Goal: Information Seeking & Learning: Learn about a topic

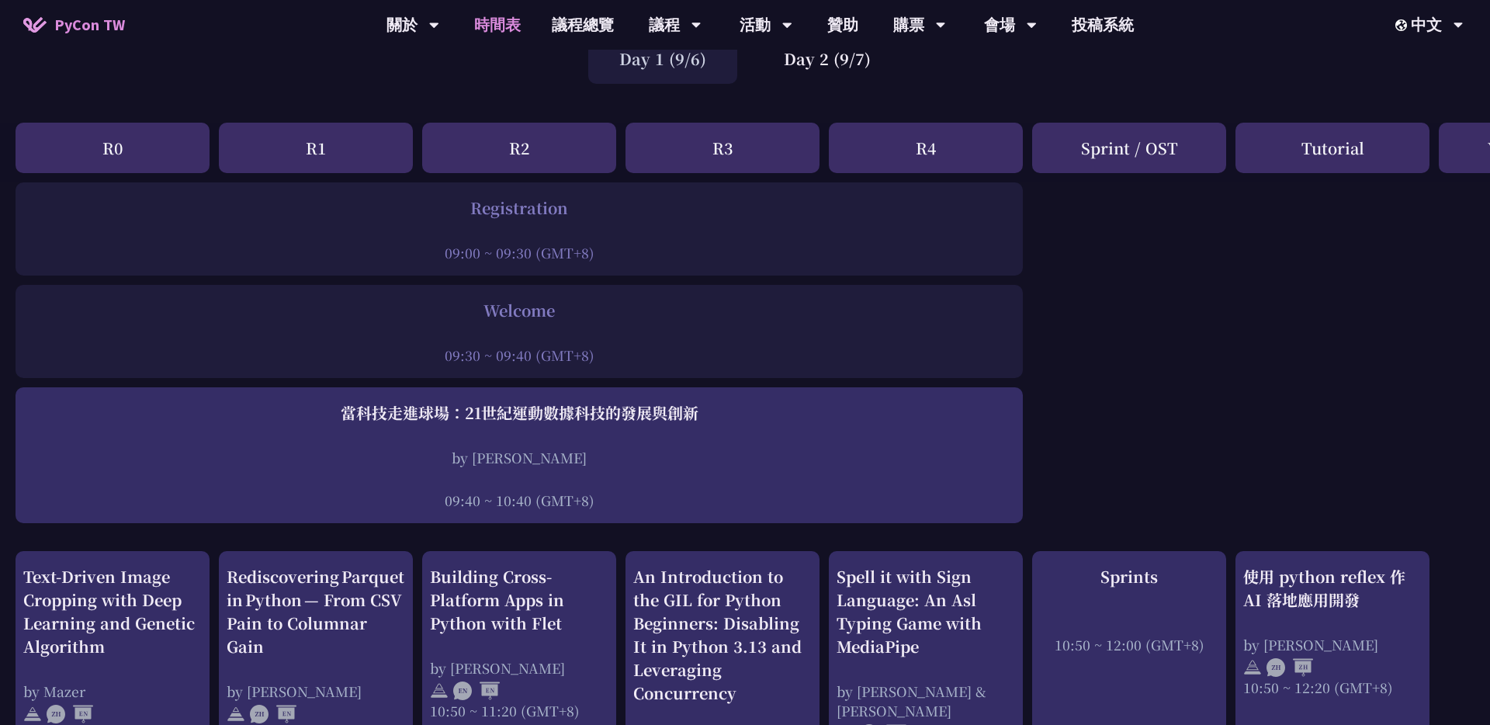
scroll to position [133, 0]
click at [1024, 74] on link "會場資訊" at bounding box center [1010, 72] width 149 height 36
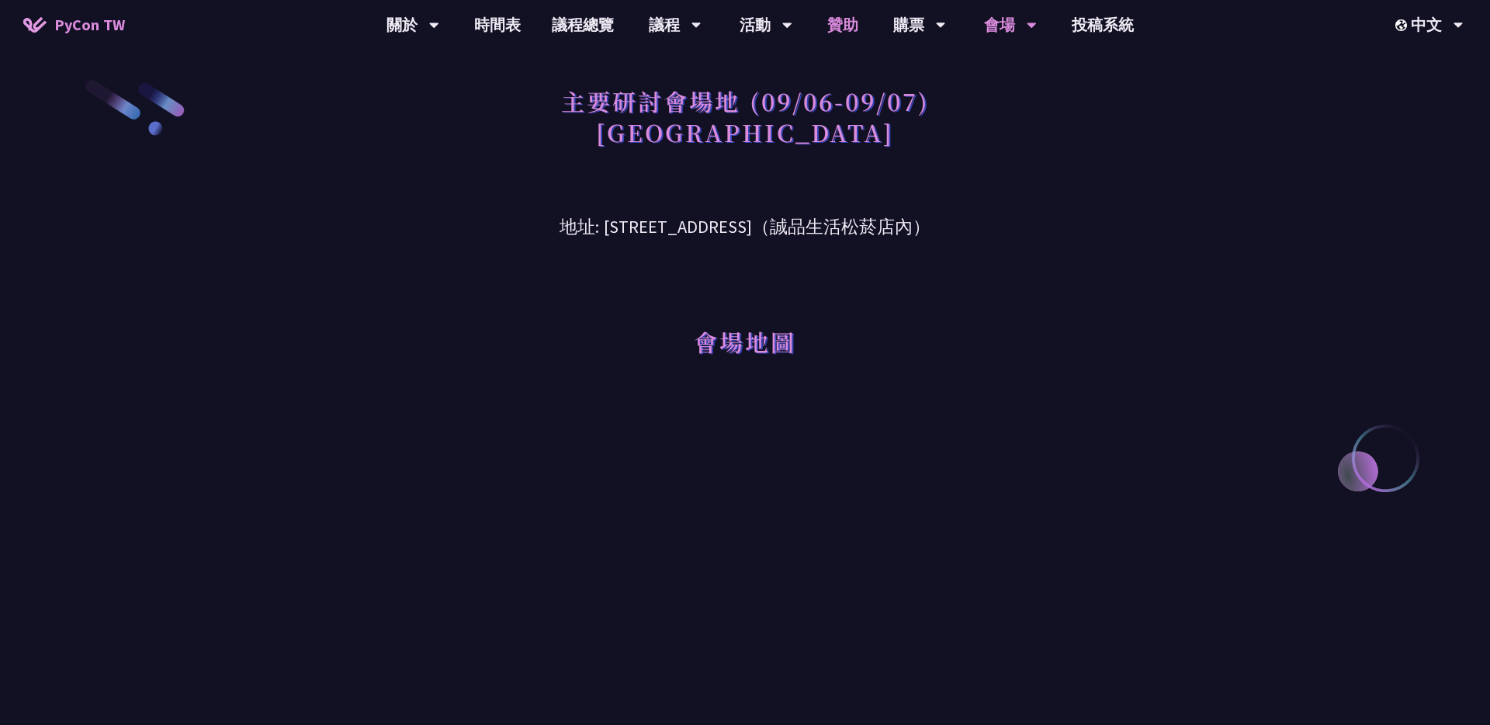
click at [842, 22] on link "贊助" at bounding box center [843, 25] width 62 height 50
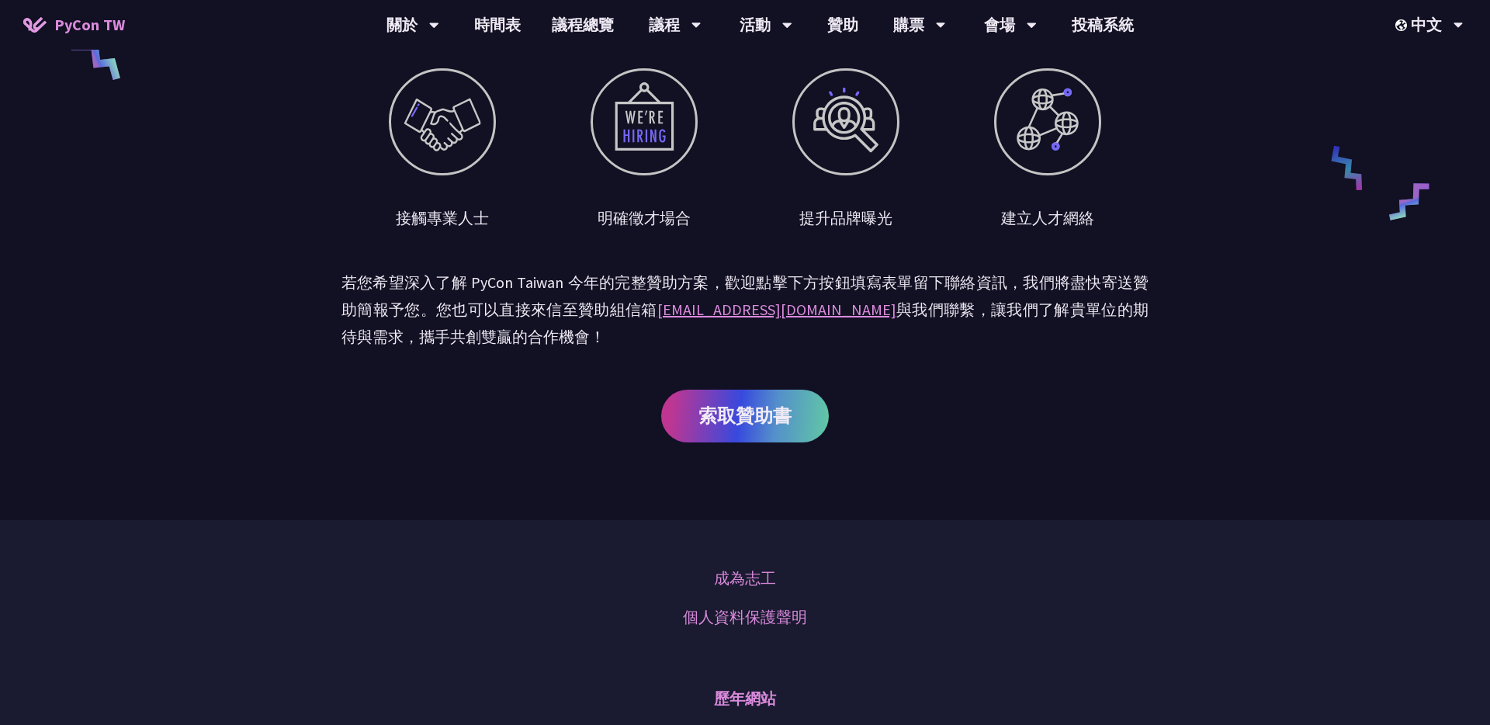
scroll to position [733, 0]
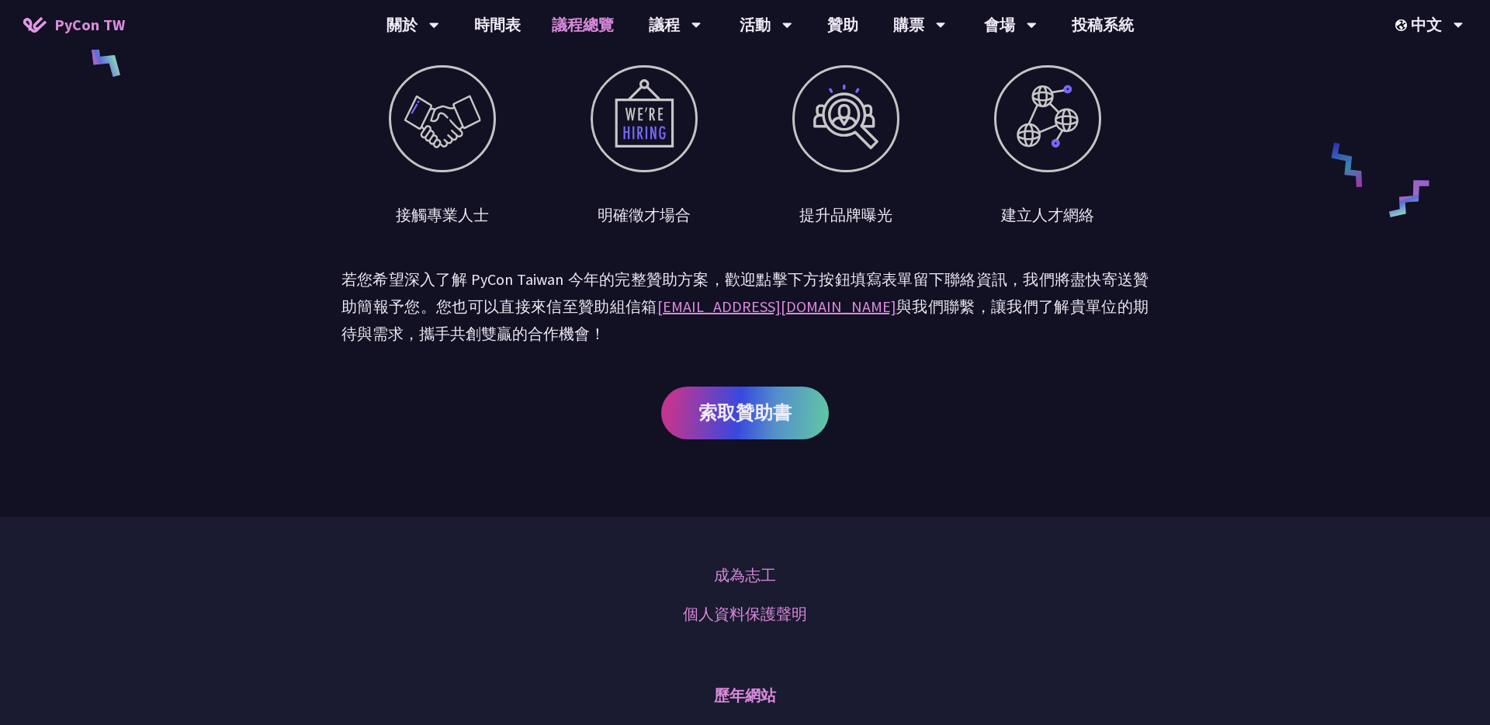
click at [591, 16] on link "議程總覽" at bounding box center [582, 25] width 93 height 50
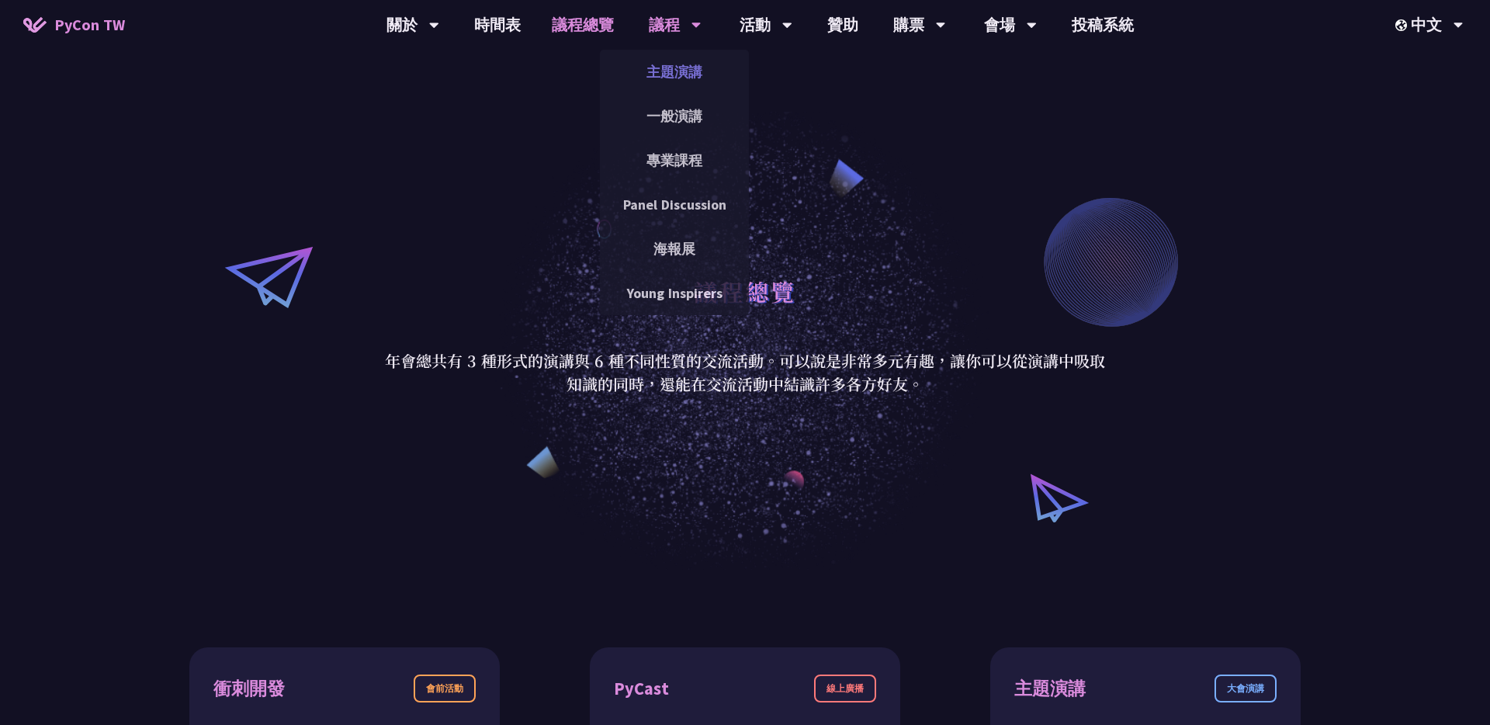
click at [674, 71] on link "主題演講" at bounding box center [674, 72] width 149 height 36
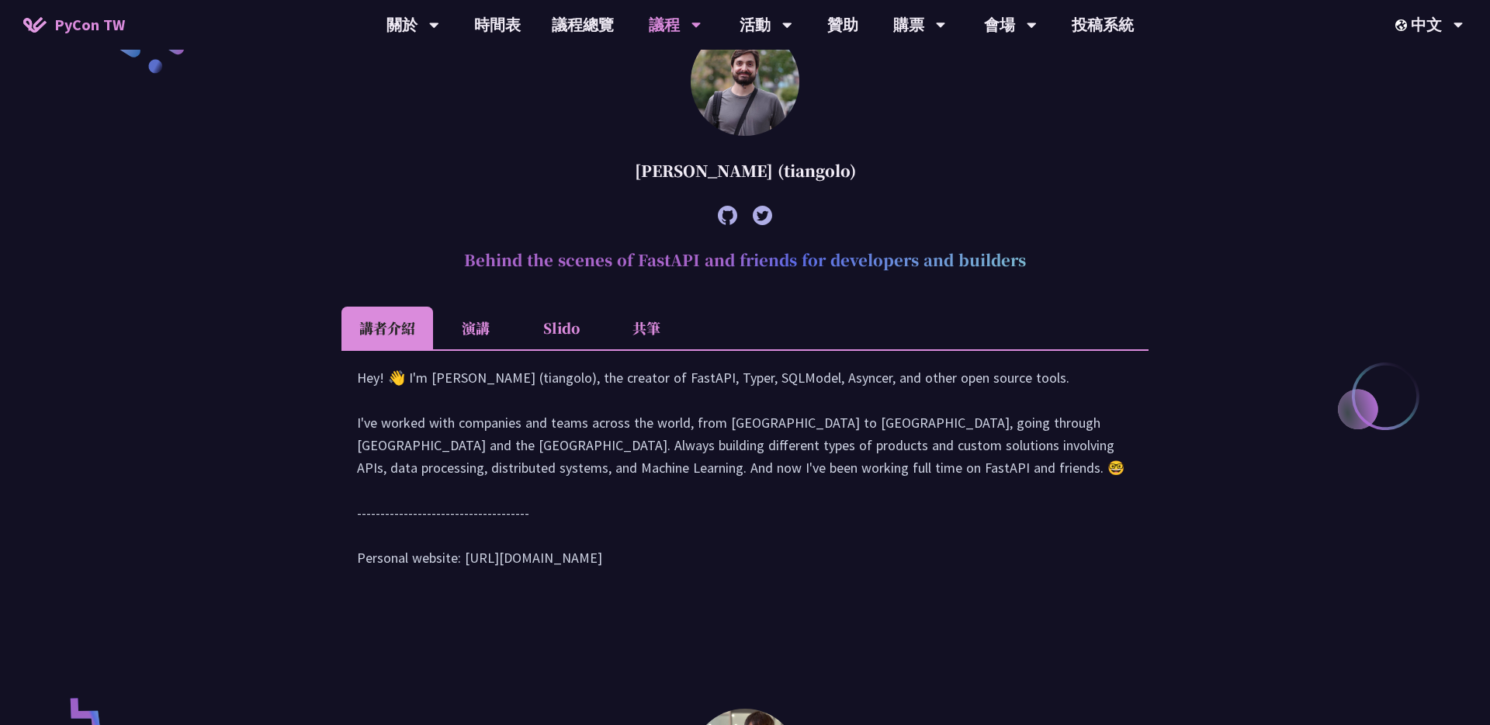
scroll to position [542, 0]
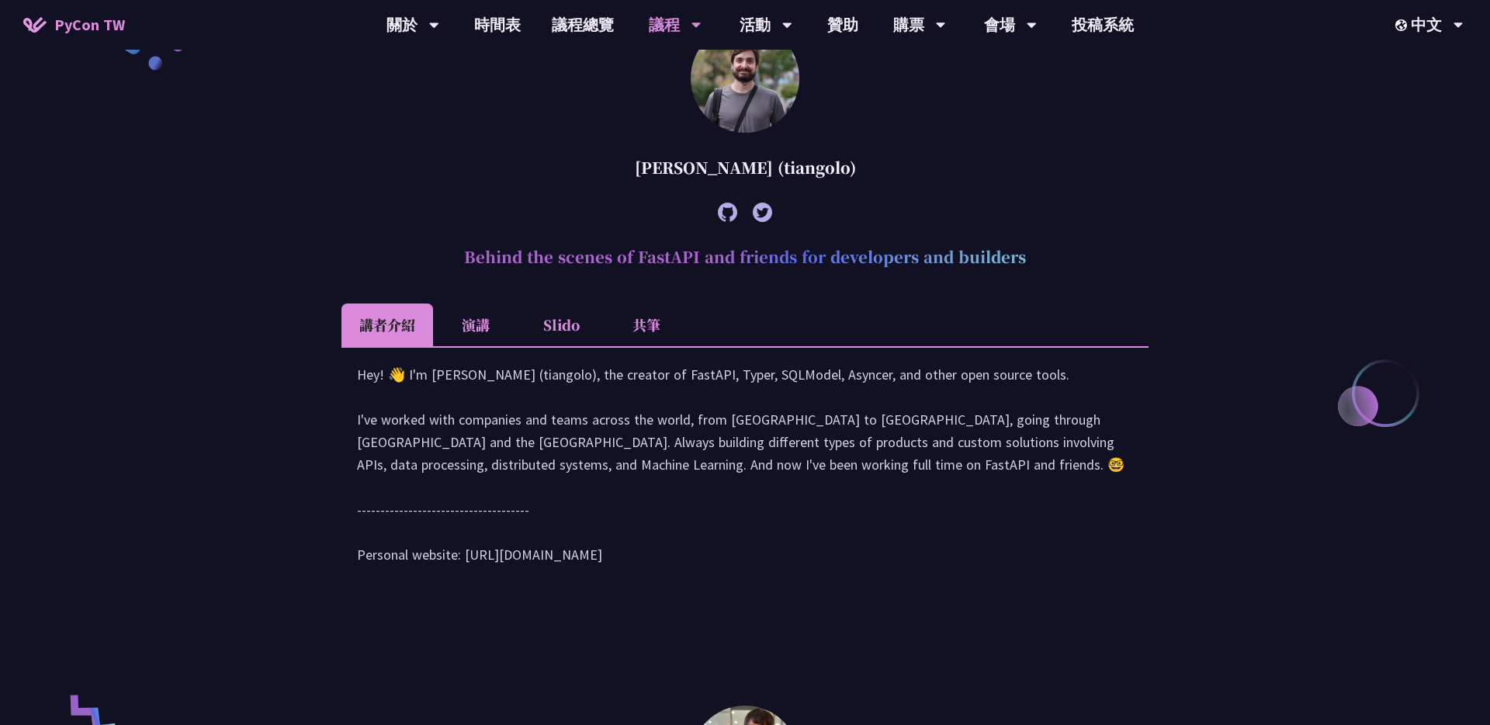
click at [466, 328] on li "演講" at bounding box center [475, 324] width 85 height 43
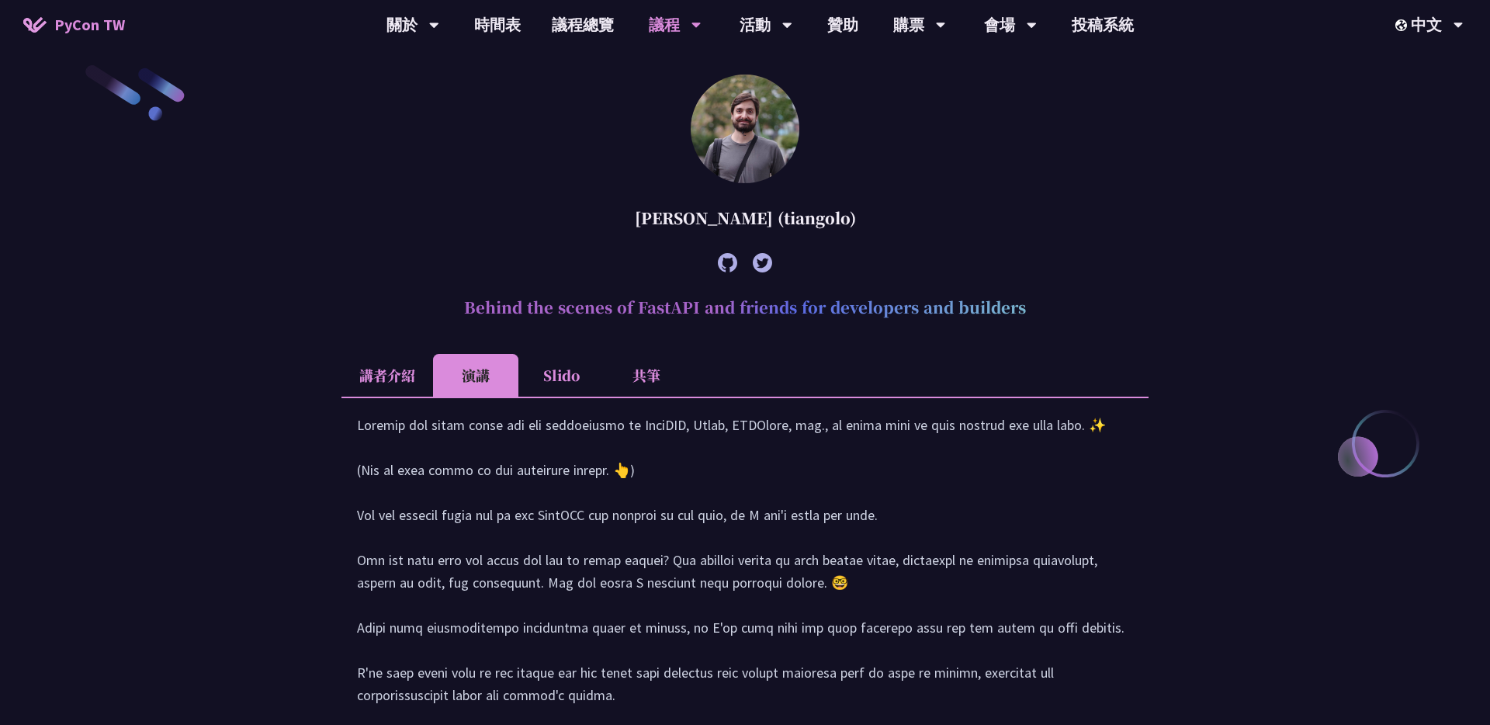
scroll to position [337, 0]
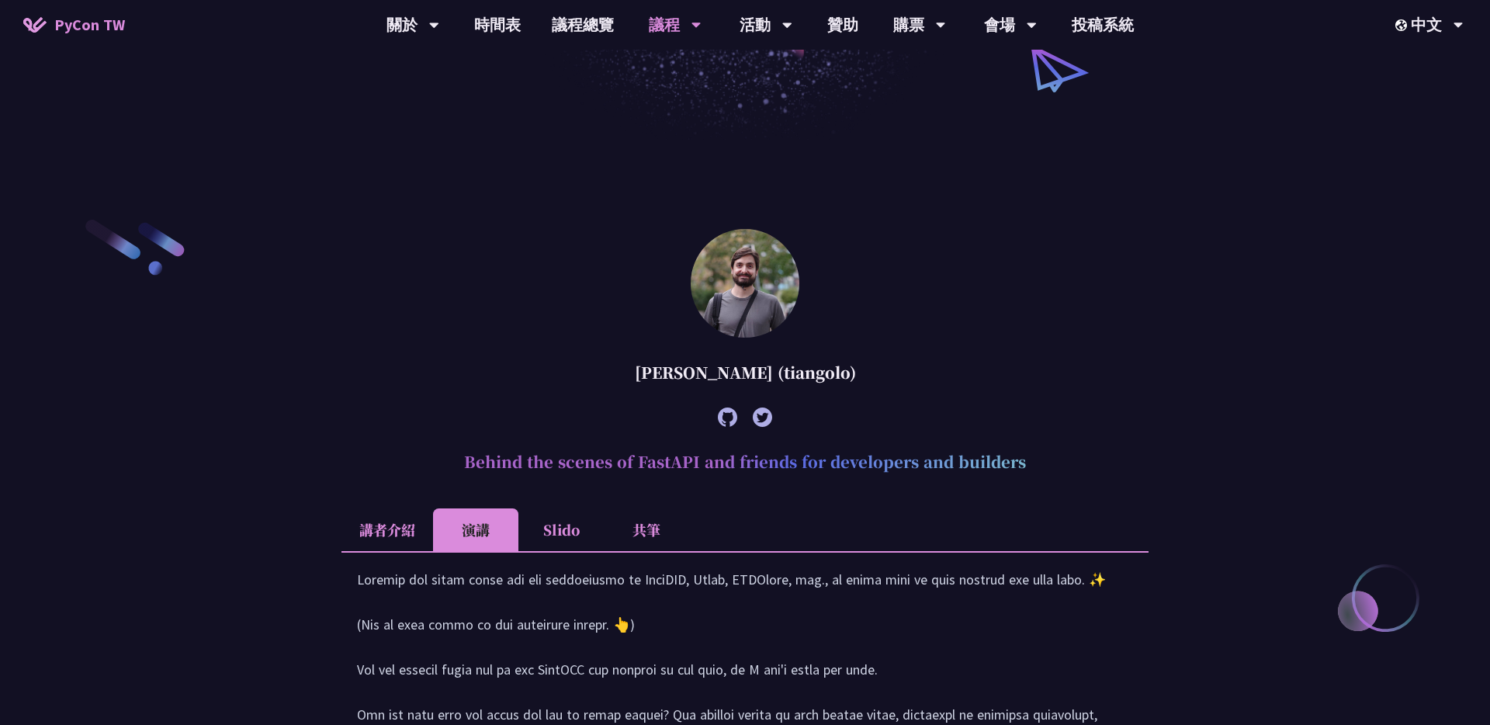
click at [406, 536] on li "講者介紹" at bounding box center [388, 529] width 92 height 43
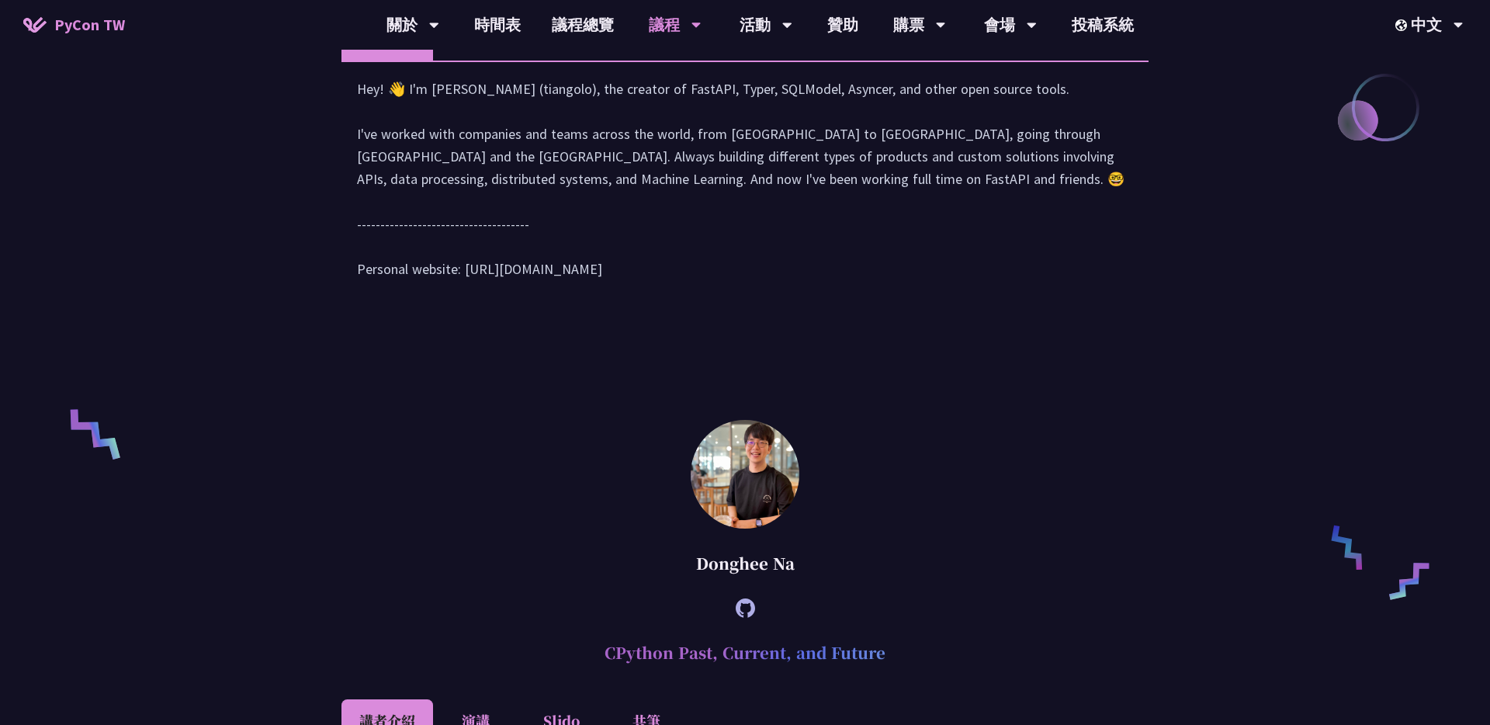
scroll to position [826, 0]
drag, startPoint x: 466, startPoint y: 293, endPoint x: 665, endPoint y: 286, distance: 198.8
click at [665, 286] on div "Hey! 👋 I'm [PERSON_NAME] (tiangolo), the creator of FastAPI, Typer, SQLModel, A…" at bounding box center [745, 188] width 776 height 218
copy div "tps://[DOMAIN_NAME][URL]"
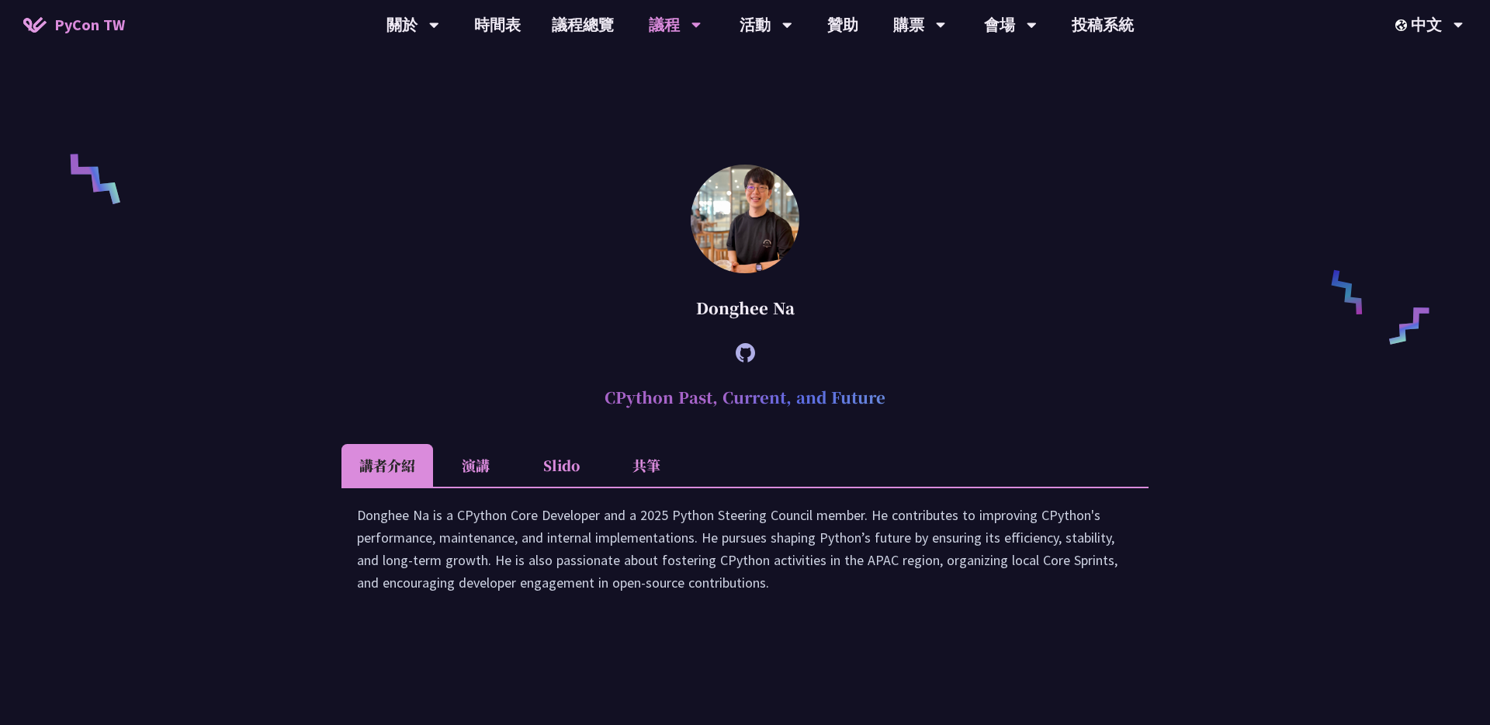
scroll to position [1082, 0]
click at [532, 544] on div "Donghee Na is a CPython Core Developer and a 2025 Python Steering Council membe…" at bounding box center [745, 558] width 776 height 106
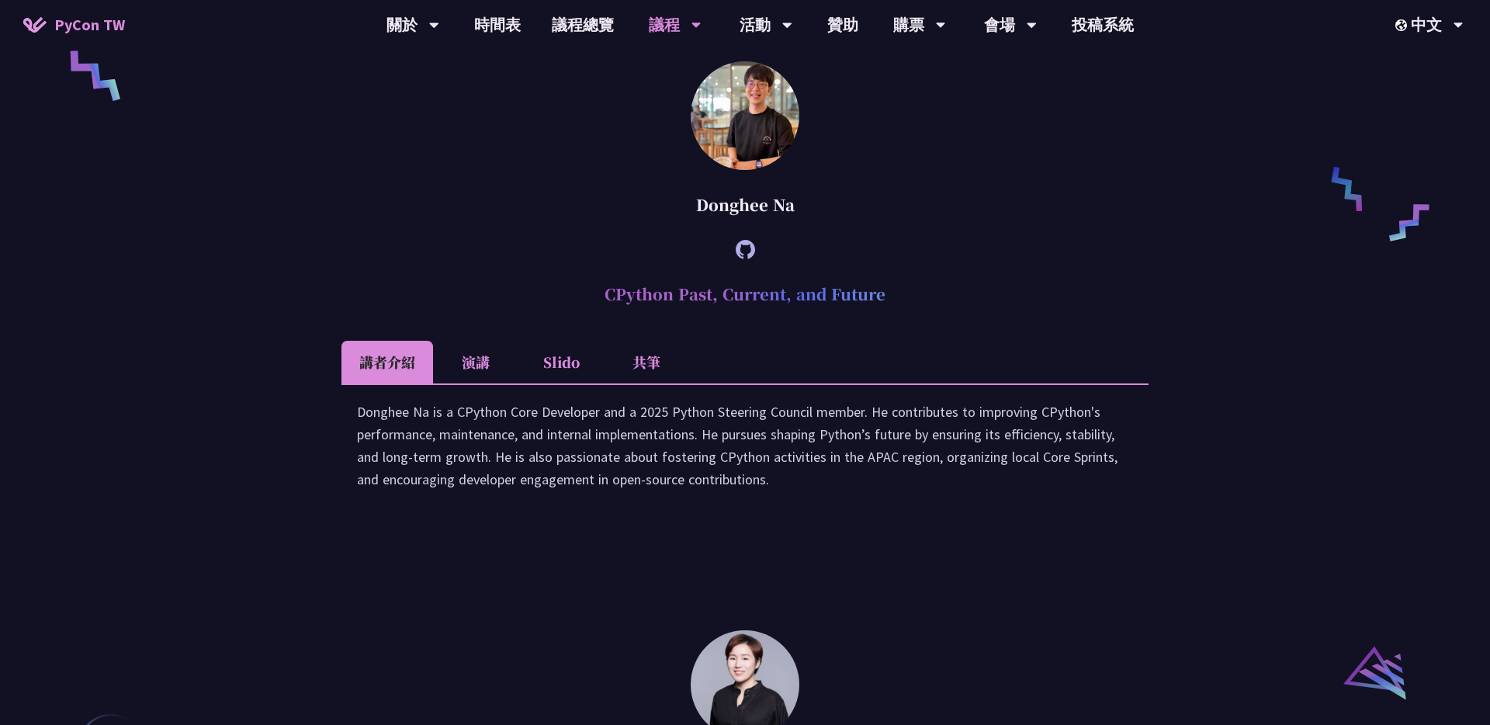
scroll to position [1189, 0]
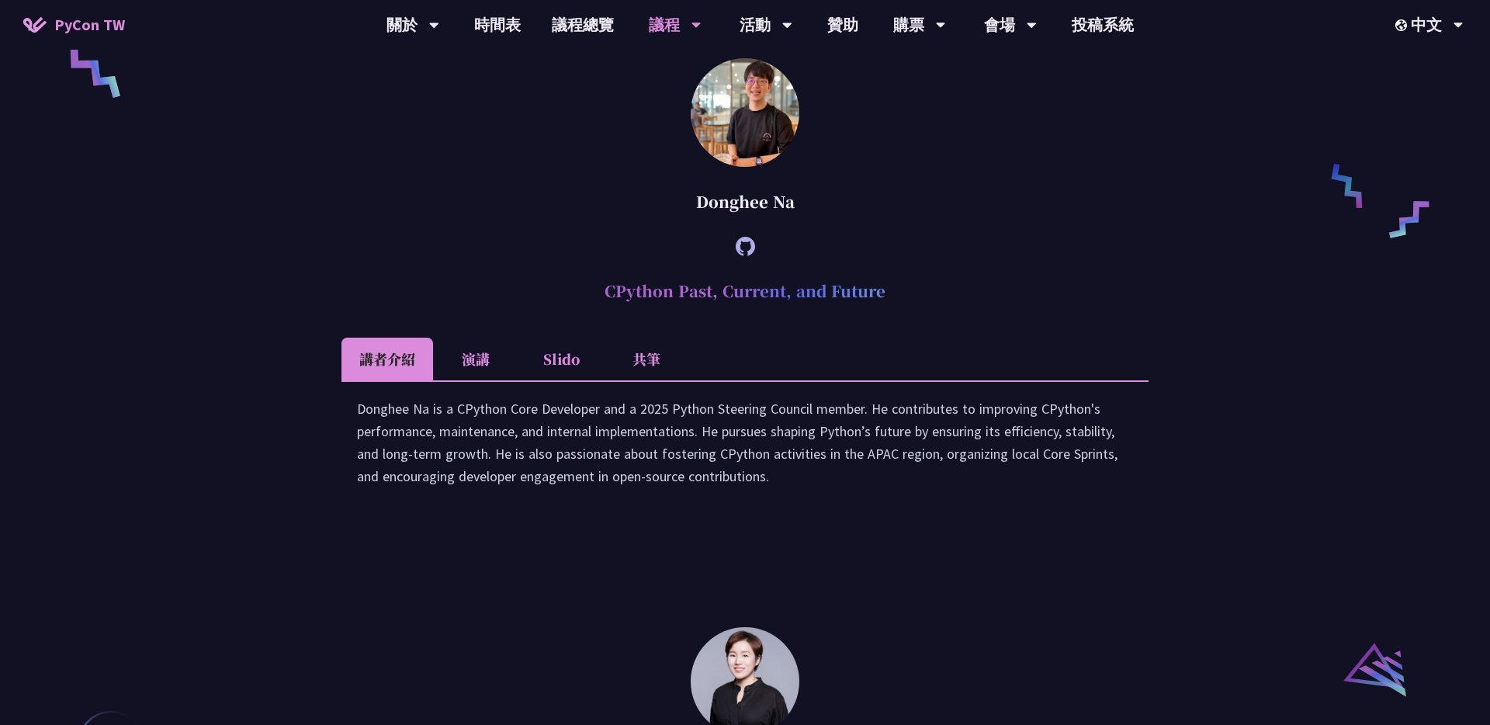
click at [473, 380] on li "演講" at bounding box center [475, 359] width 85 height 43
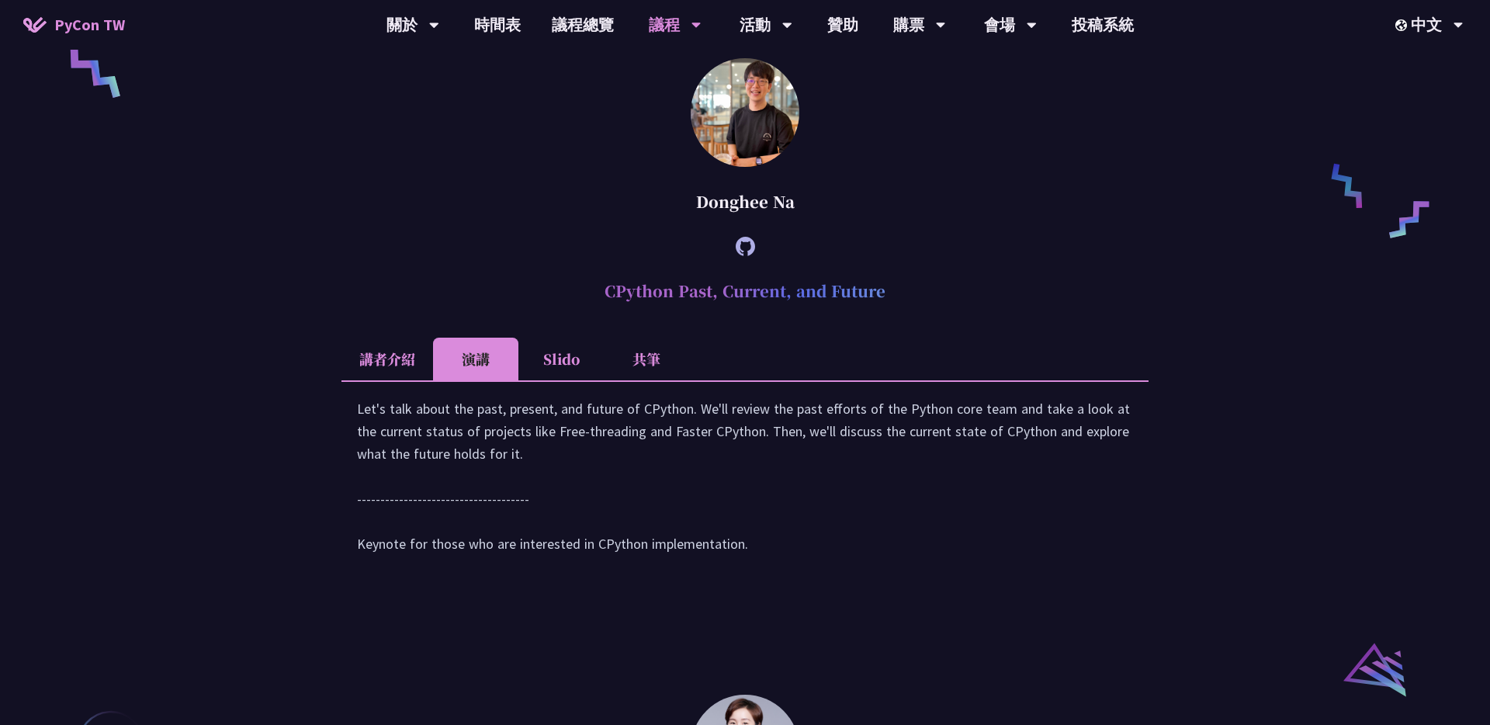
click at [553, 378] on li "Slido" at bounding box center [560, 359] width 85 height 43
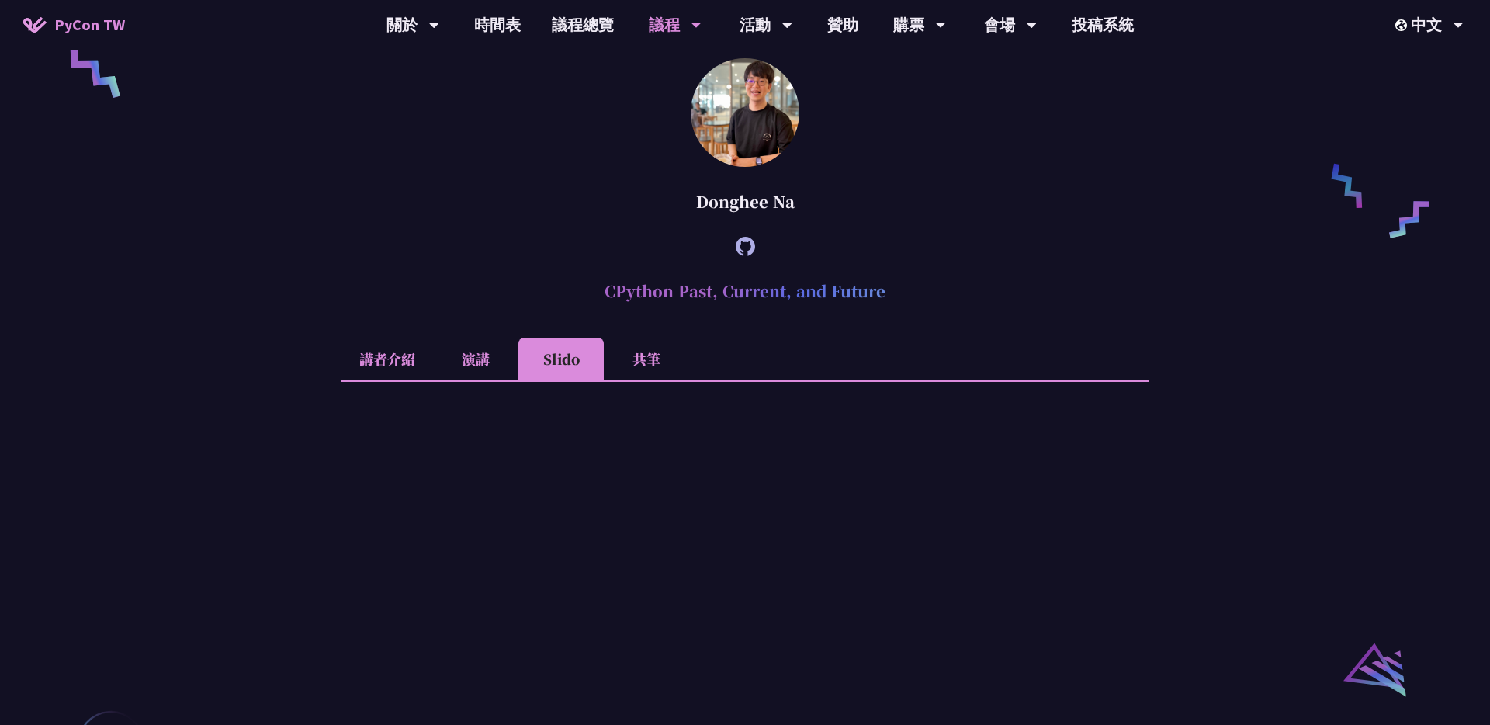
click at [661, 380] on li "共筆" at bounding box center [646, 359] width 85 height 43
click at [748, 256] on icon at bounding box center [745, 246] width 19 height 19
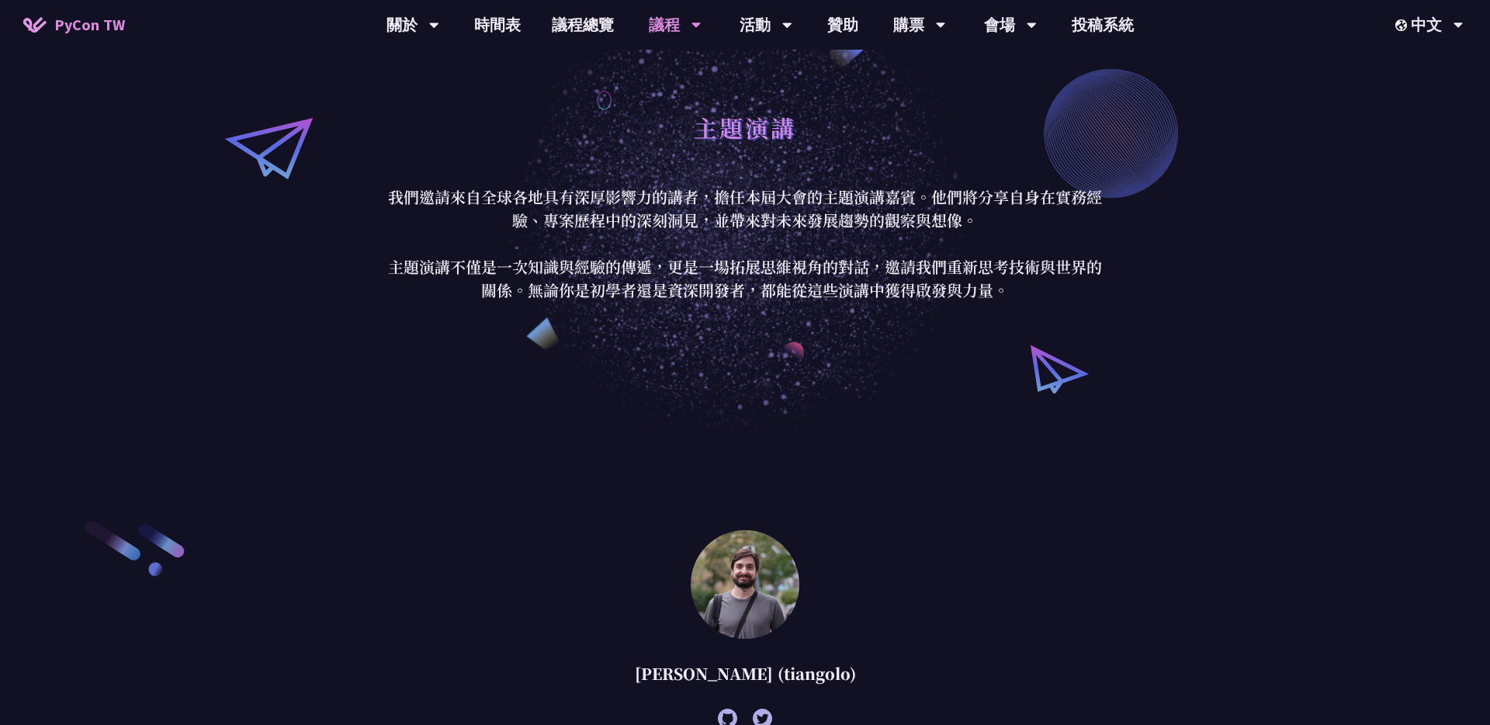
scroll to position [0, 0]
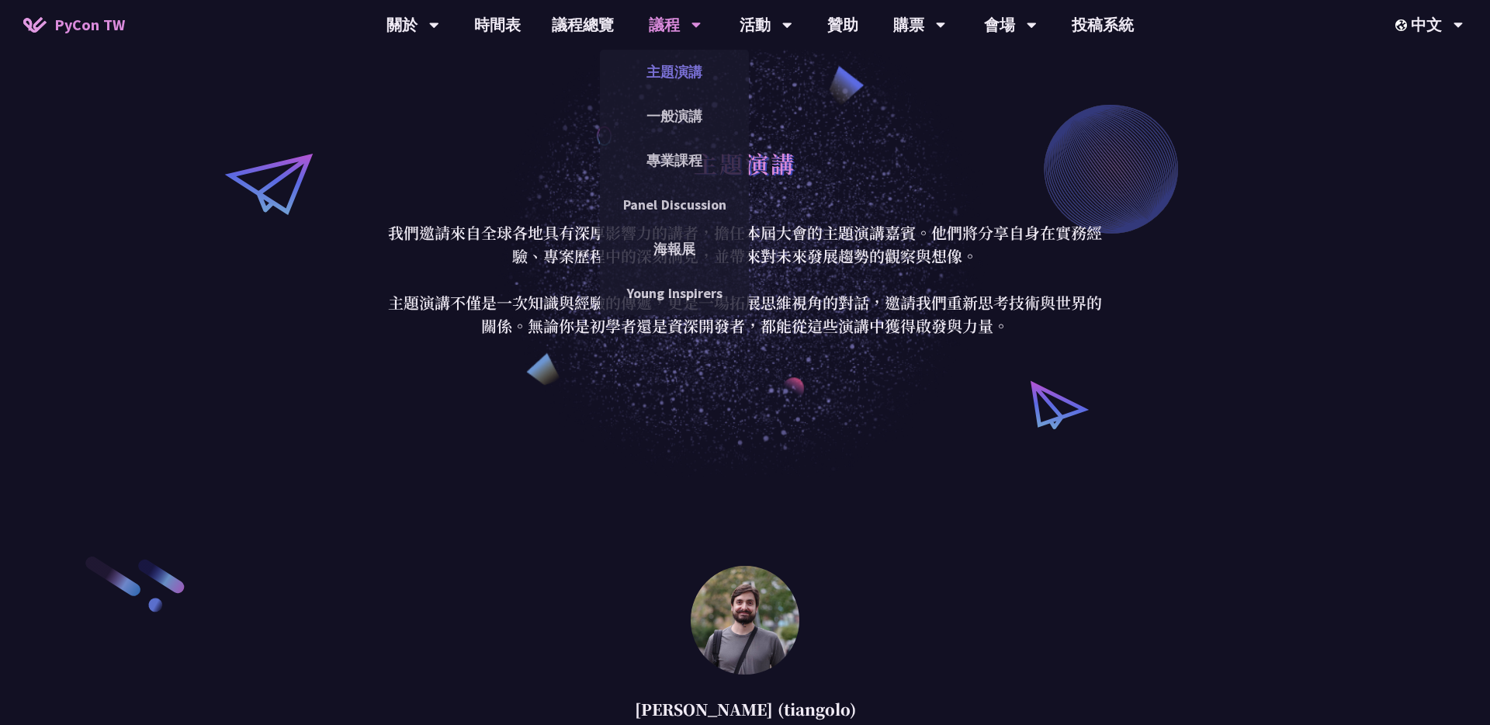
click at [671, 75] on link "主題演講" at bounding box center [674, 72] width 149 height 36
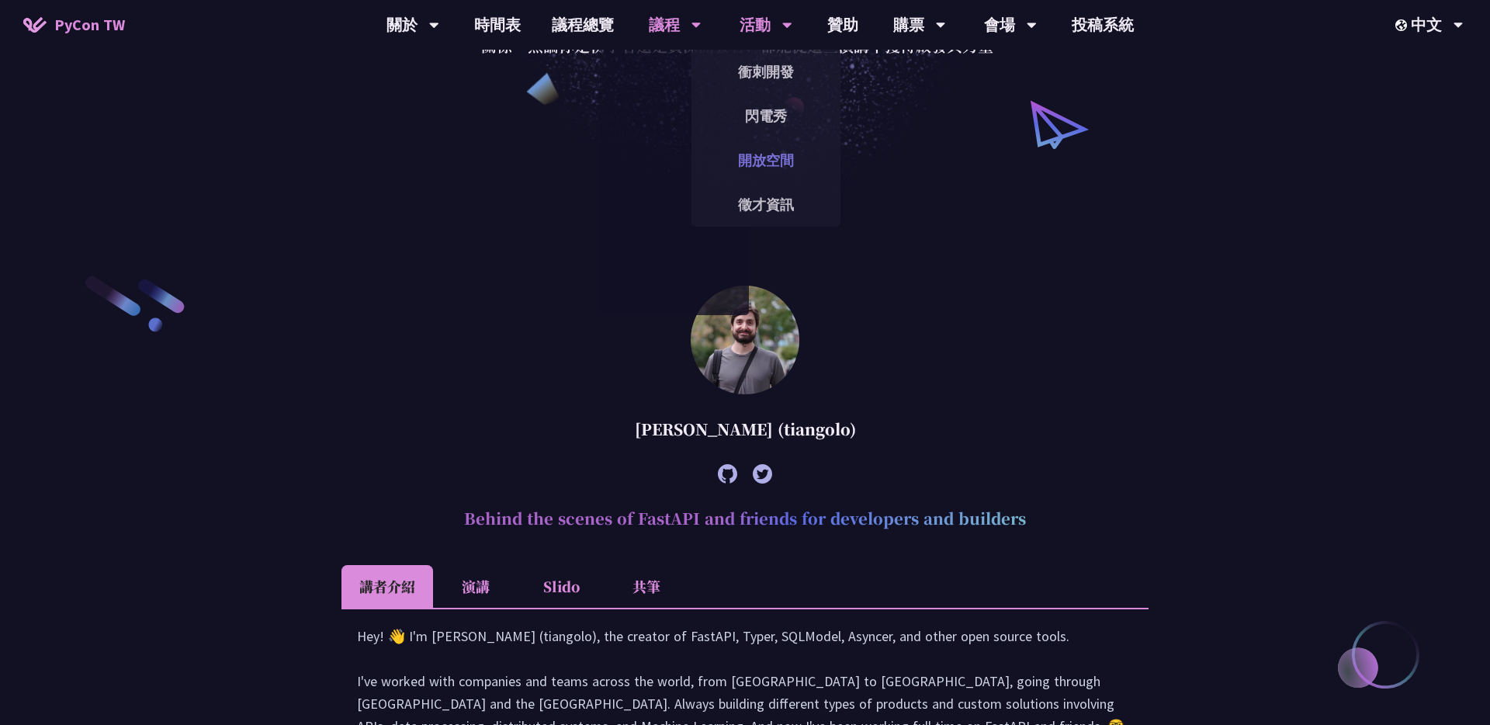
scroll to position [485, 0]
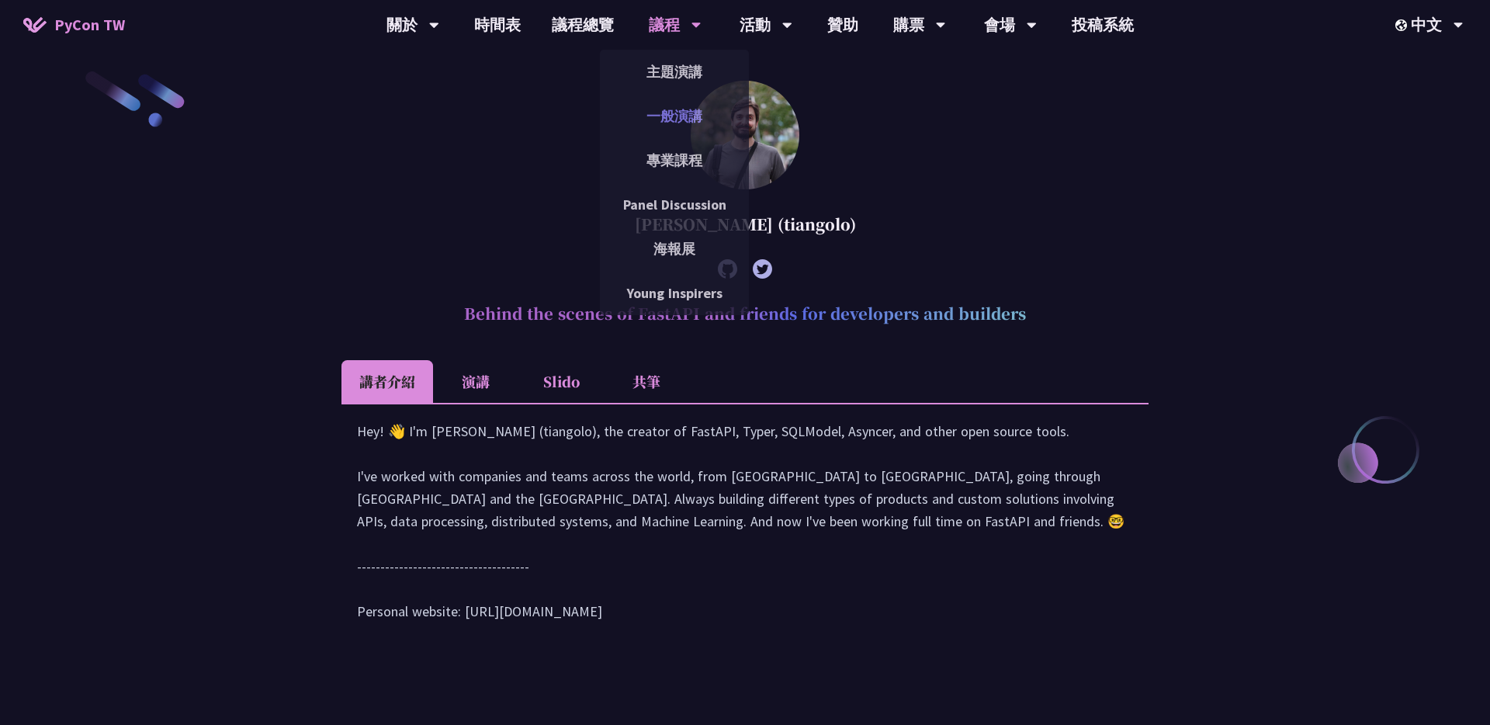
click at [678, 125] on link "一般演講" at bounding box center [674, 116] width 149 height 36
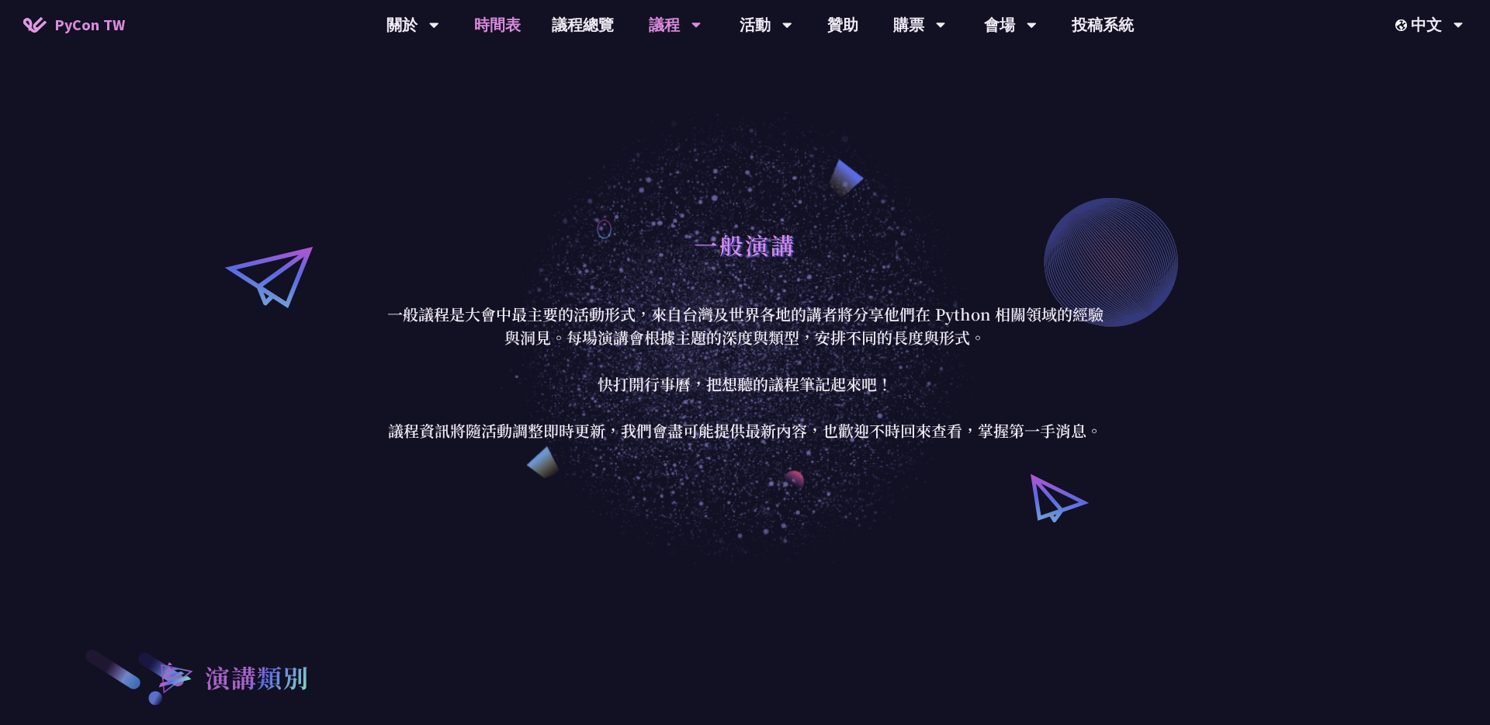
click at [497, 23] on link "時間表" at bounding box center [498, 25] width 78 height 50
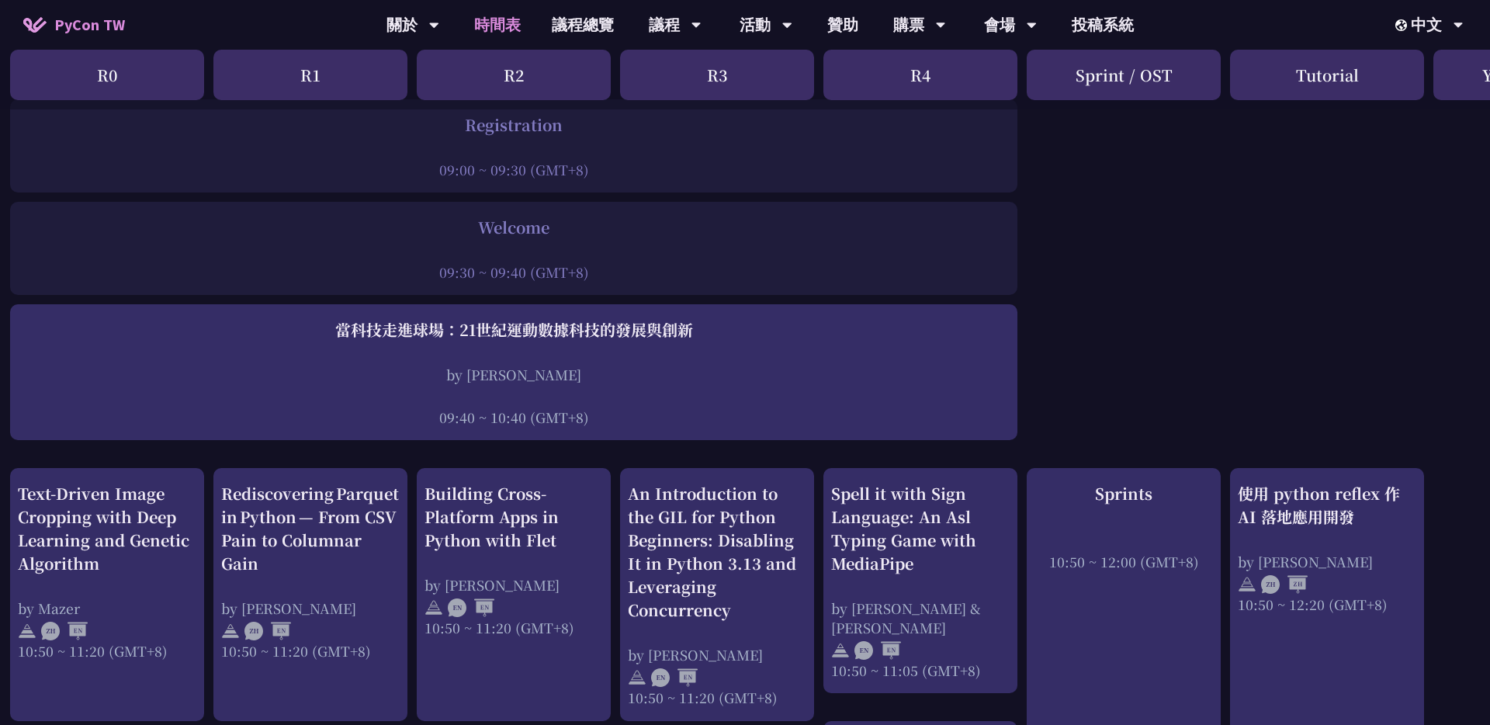
scroll to position [346, 5]
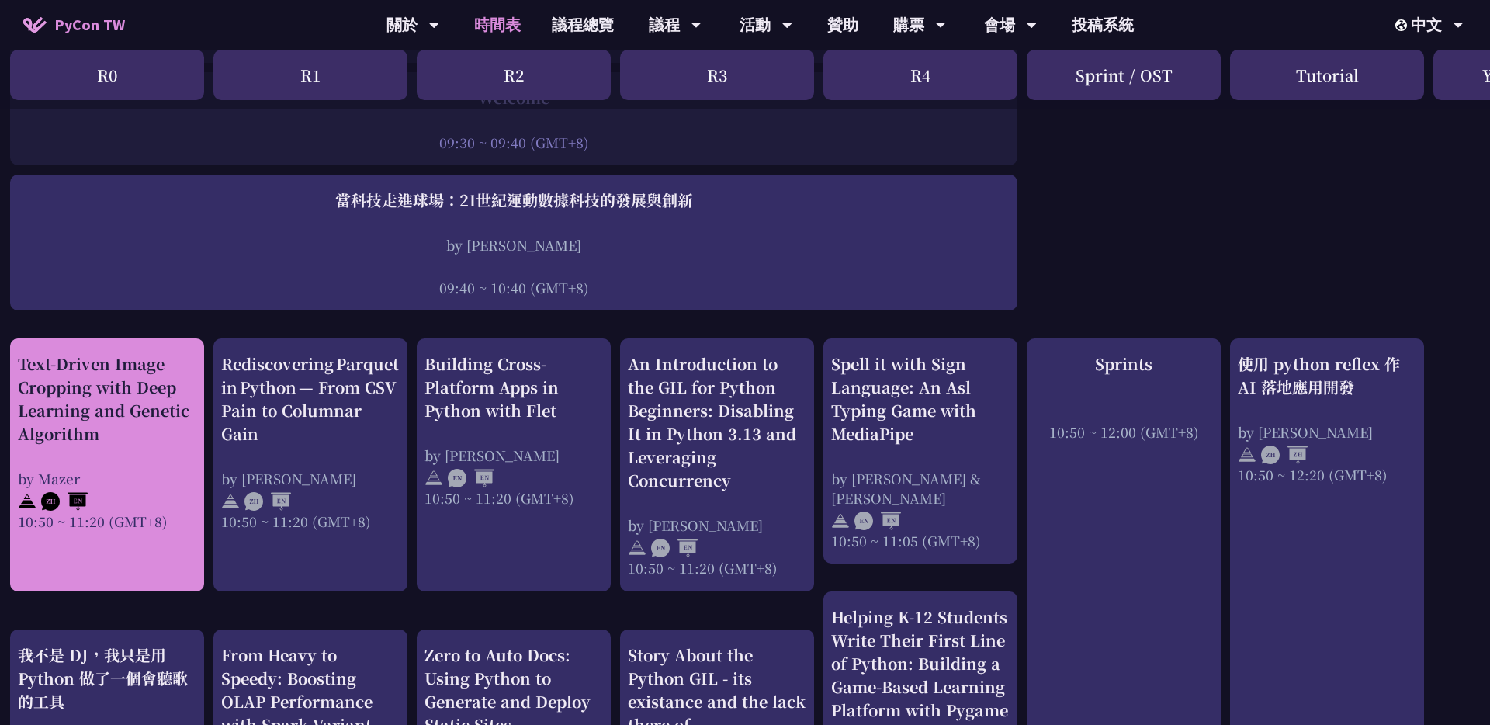
click at [161, 555] on div "Text-Driven Image Cropping with Deep Learning and Genetic Algorithm by [PERSON_…" at bounding box center [107, 464] width 194 height 253
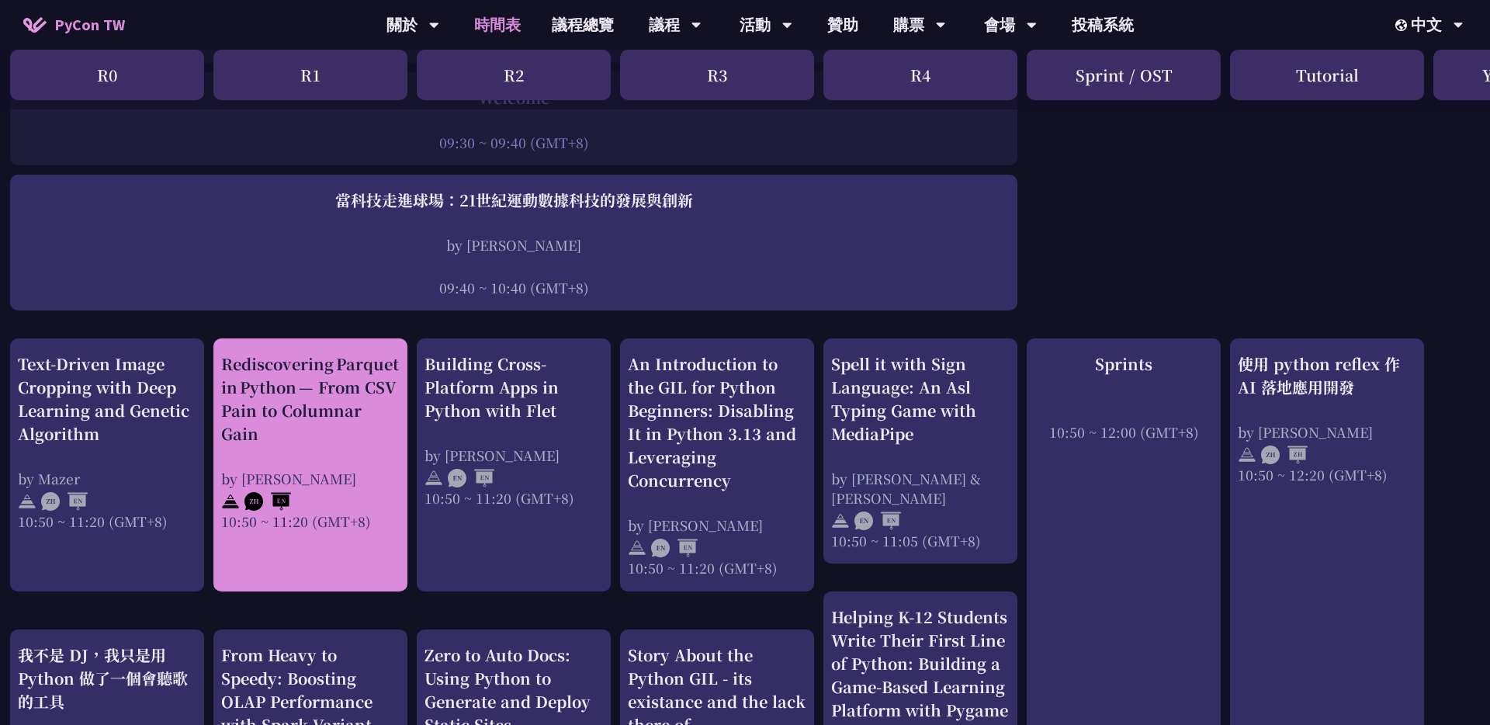
click at [337, 523] on div "10:50 ~ 11:20 (GMT+8)" at bounding box center [310, 521] width 179 height 19
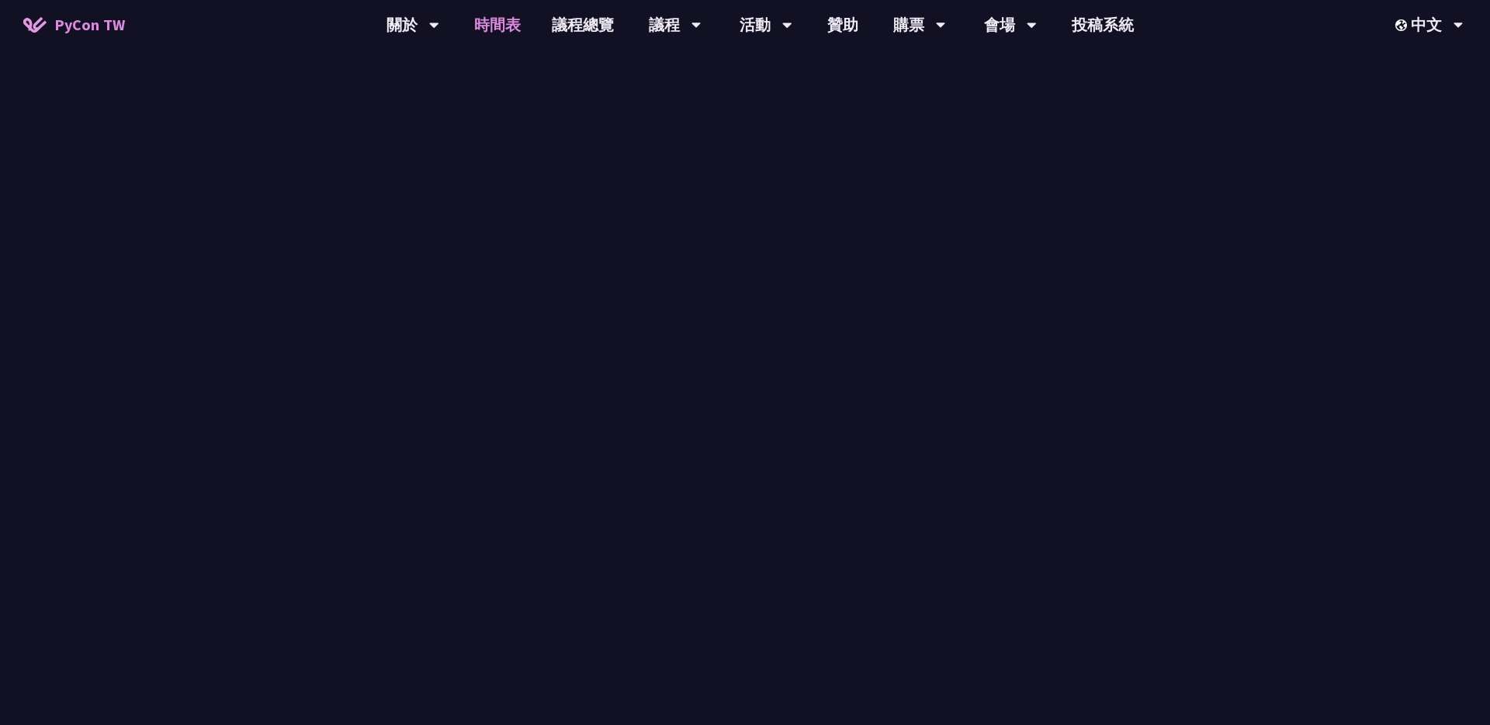
scroll to position [346, 0]
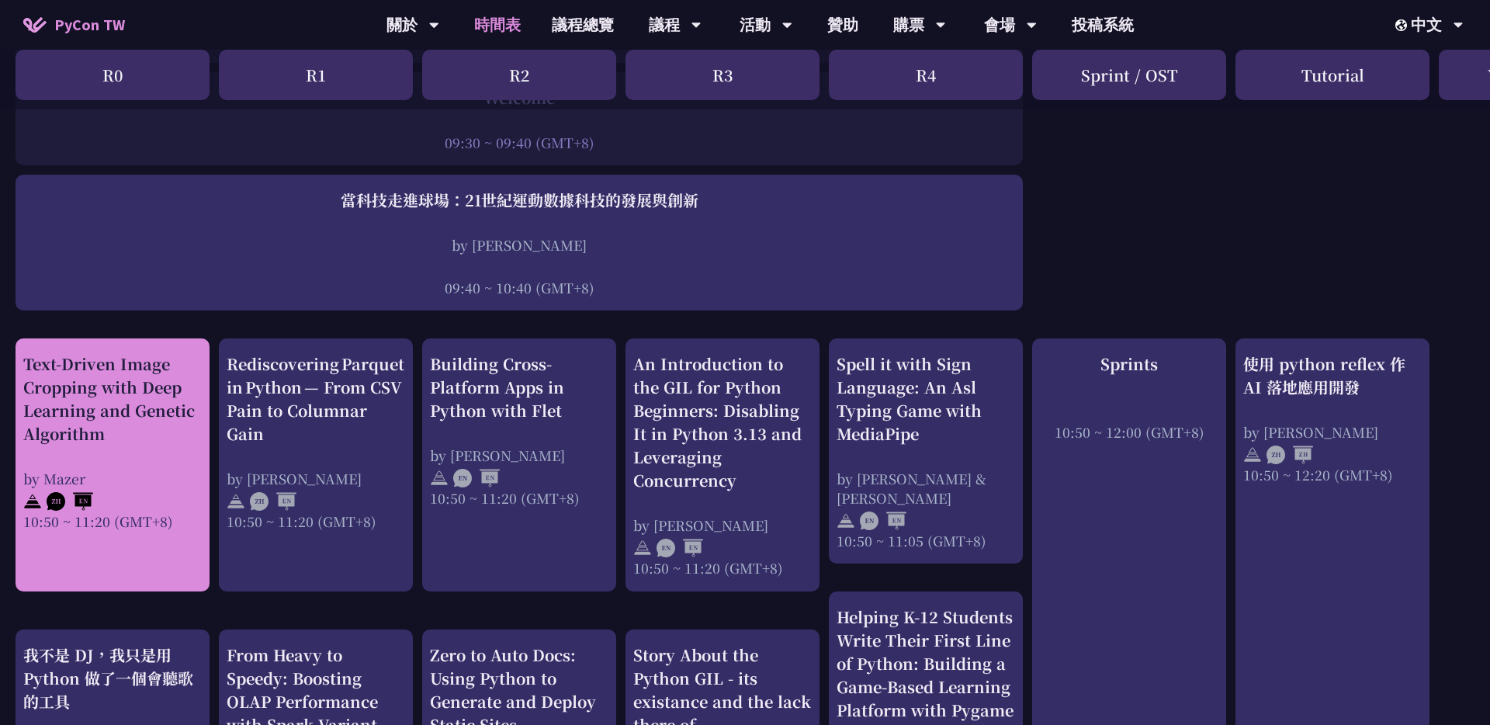
click at [161, 490] on div at bounding box center [112, 499] width 179 height 23
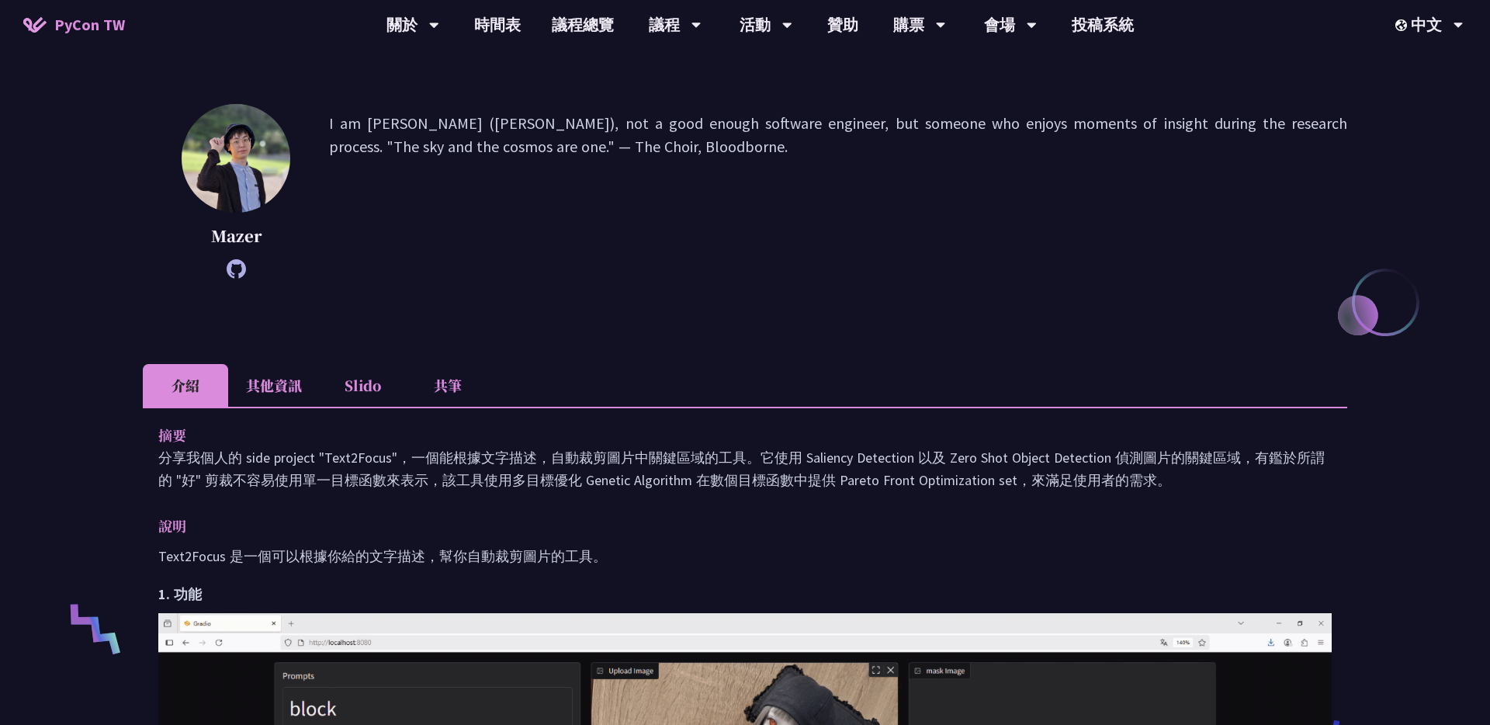
scroll to position [259, 0]
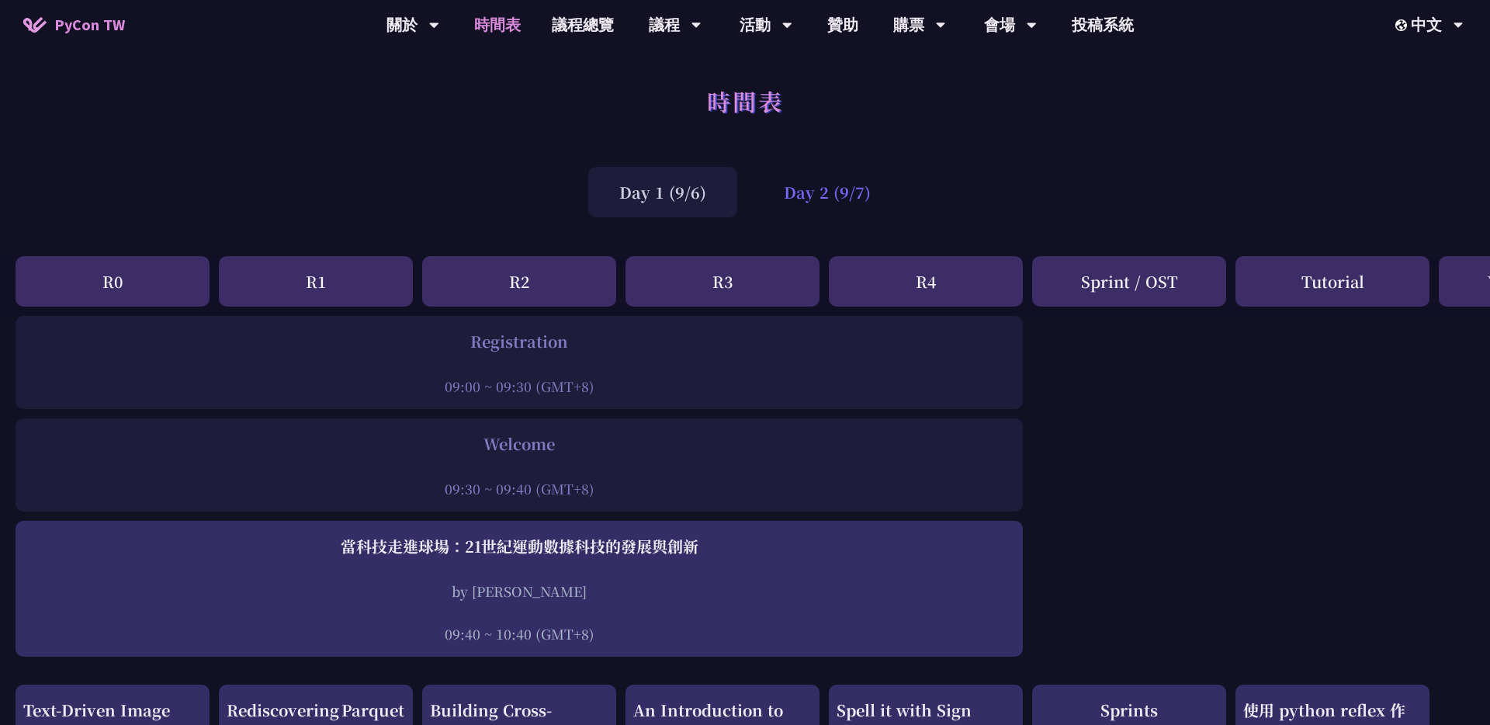
click at [825, 186] on div "Day 2 (9/7)" at bounding box center [827, 192] width 149 height 50
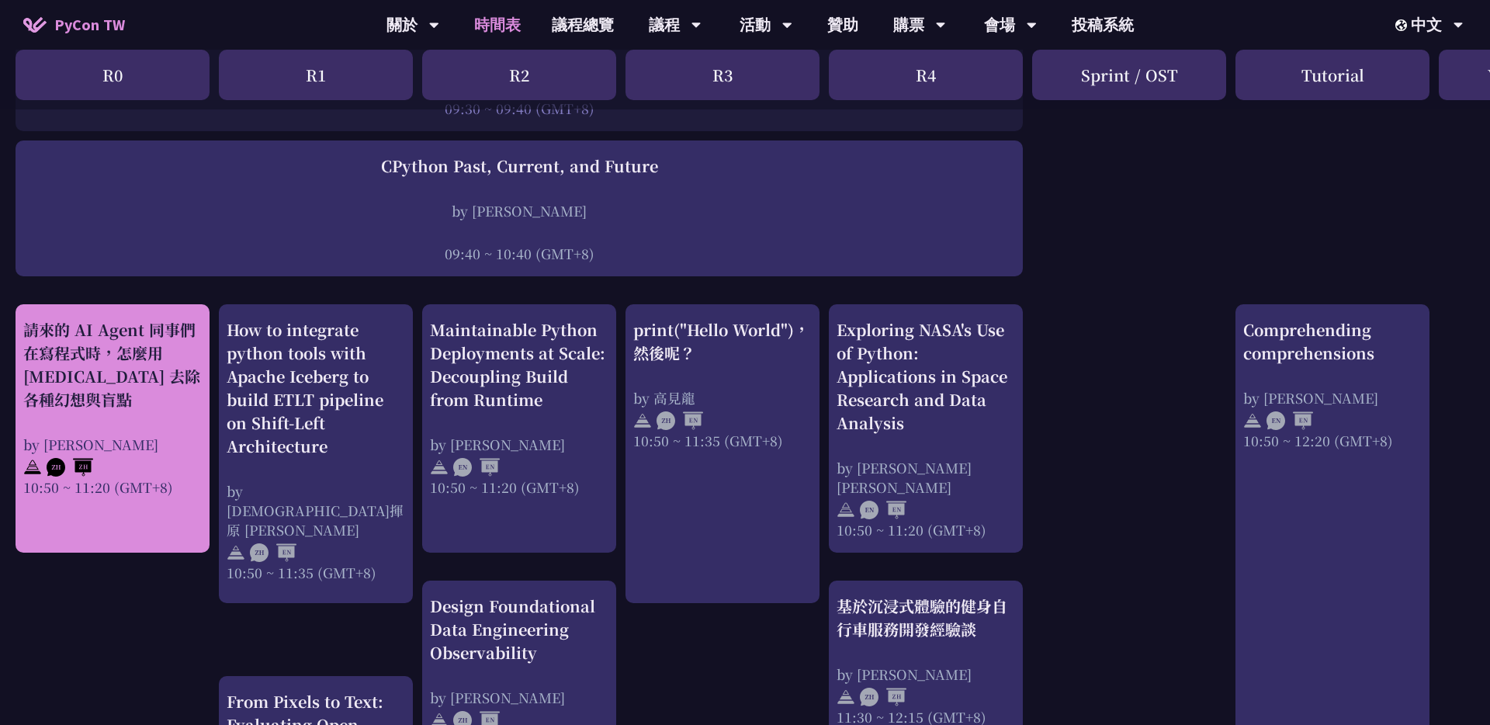
scroll to position [387, 0]
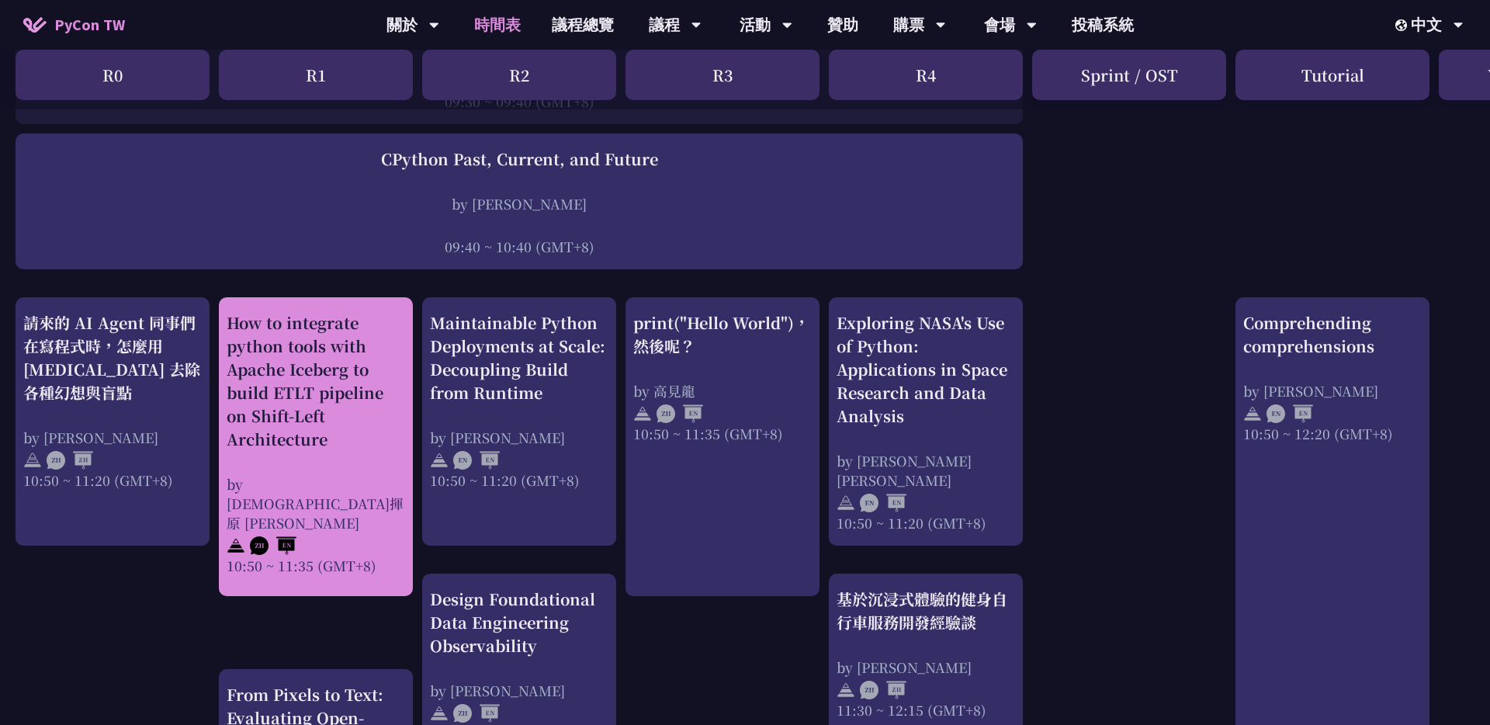
click at [344, 426] on div "How to integrate python tools with Apache Iceberg to build ETLT pipeline on Shi…" at bounding box center [316, 381] width 179 height 140
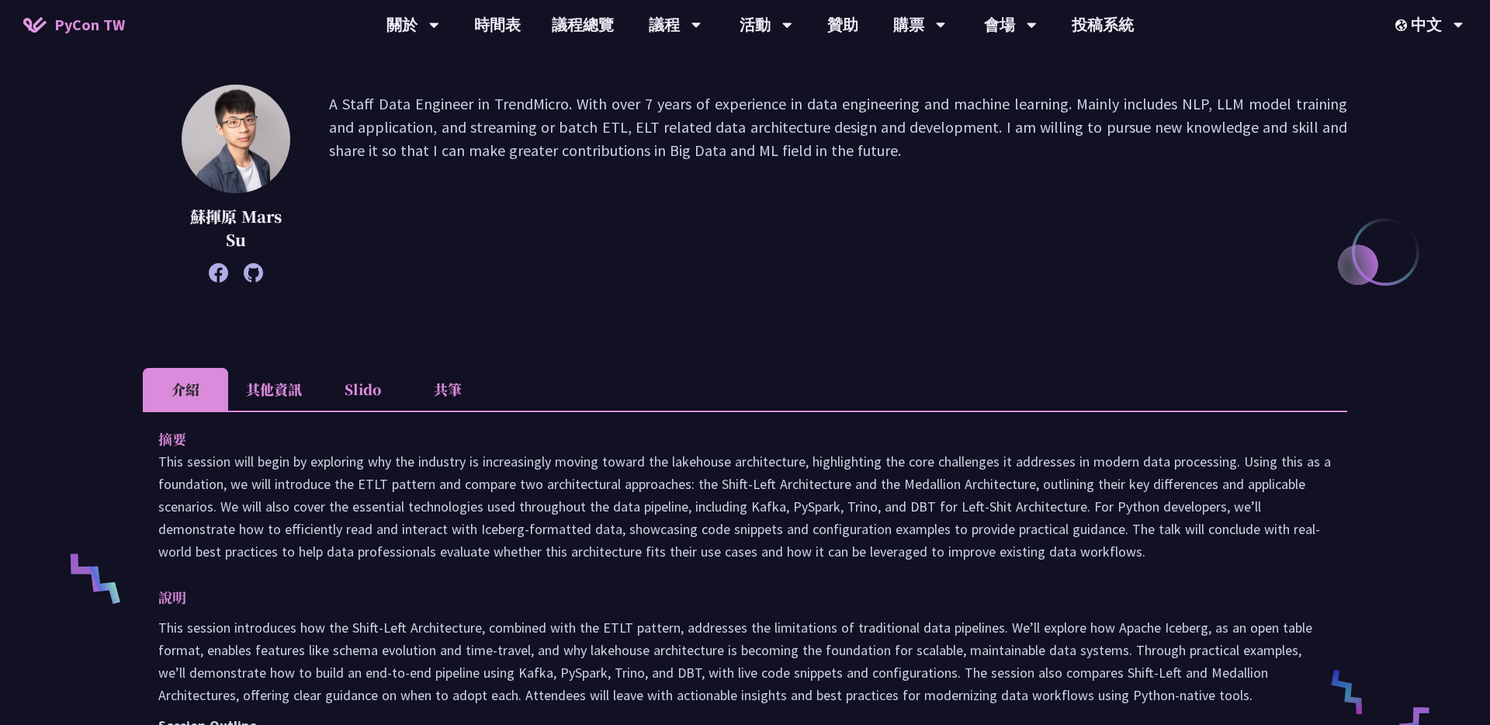
scroll to position [209, 0]
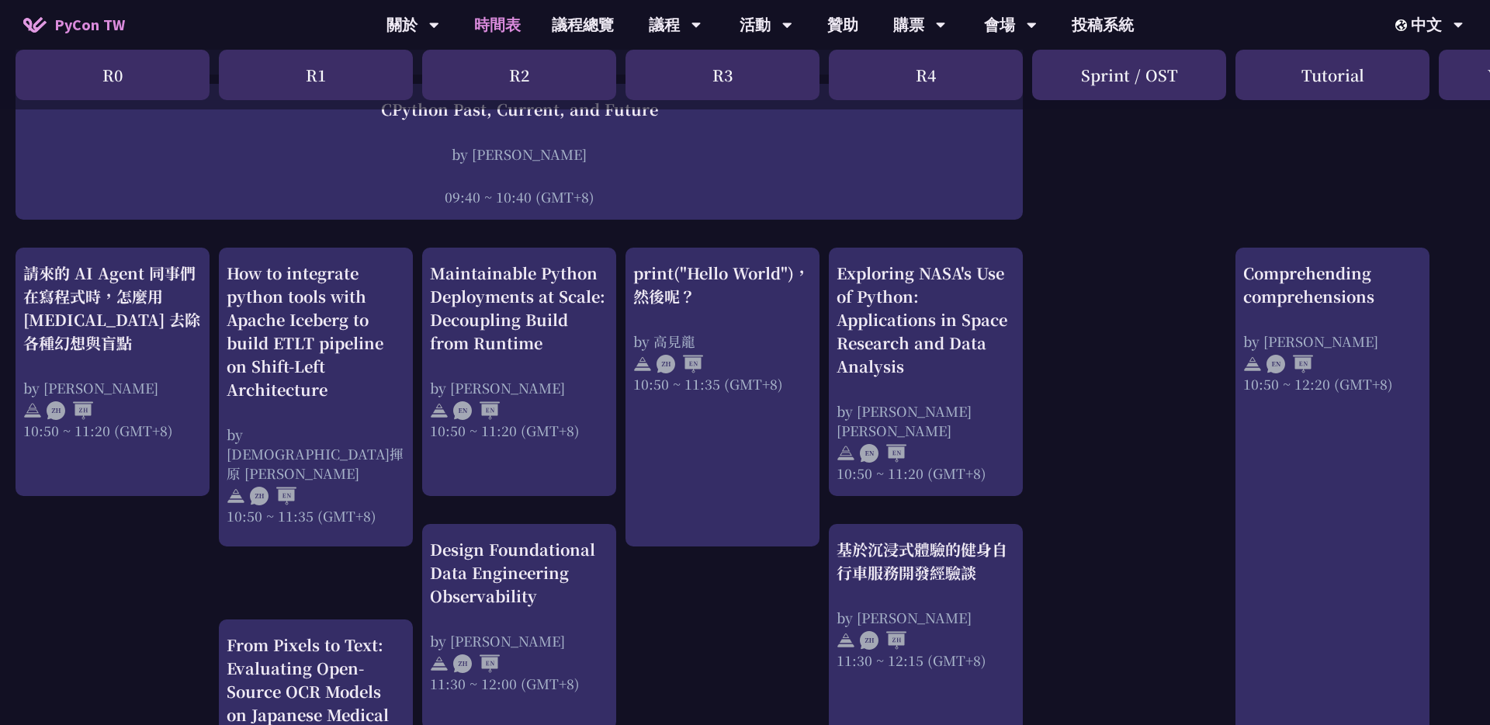
scroll to position [299, 0]
